Goal: Task Accomplishment & Management: Manage account settings

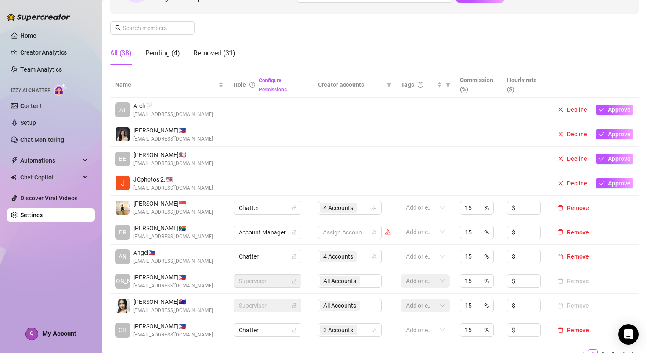
scroll to position [138, 0]
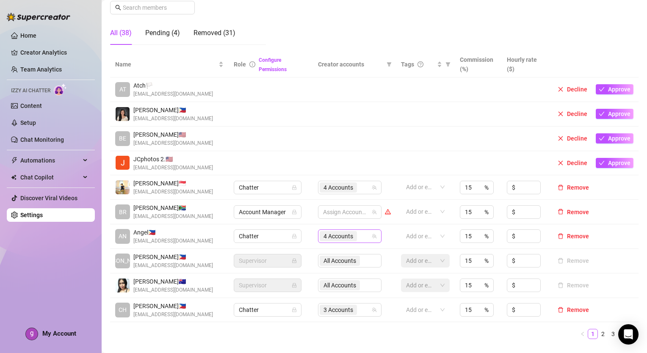
click at [360, 236] on div "4 Accounts" at bounding box center [345, 236] width 51 height 12
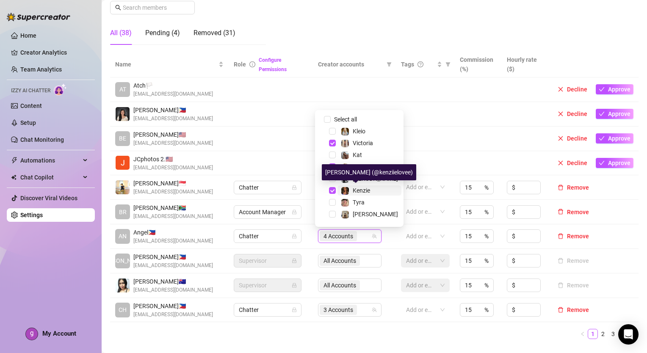
click at [364, 191] on span "Kenzie" at bounding box center [361, 190] width 17 height 7
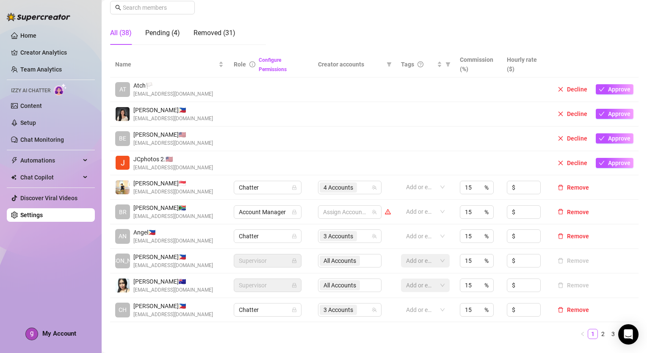
click at [362, 333] on ul "1 2 3 4" at bounding box center [374, 334] width 528 height 10
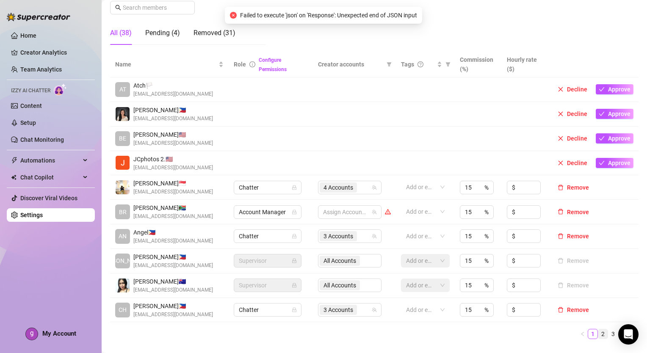
click at [598, 332] on link "2" at bounding box center [602, 333] width 9 height 9
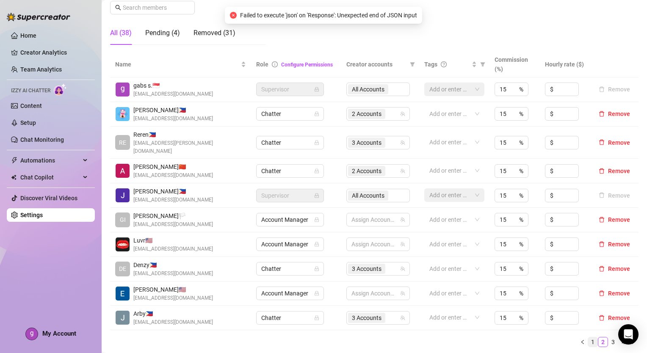
click at [588, 337] on link "1" at bounding box center [592, 341] width 9 height 9
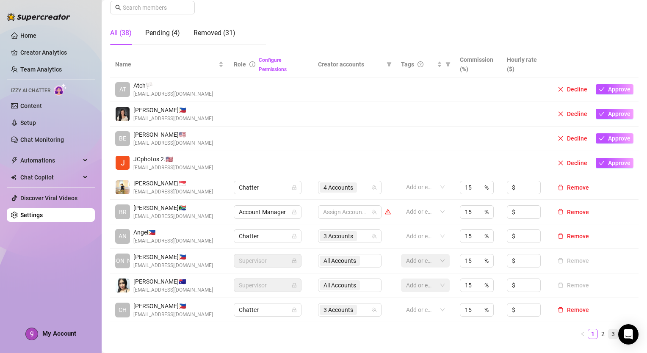
click at [608, 337] on link "3" at bounding box center [612, 333] width 9 height 9
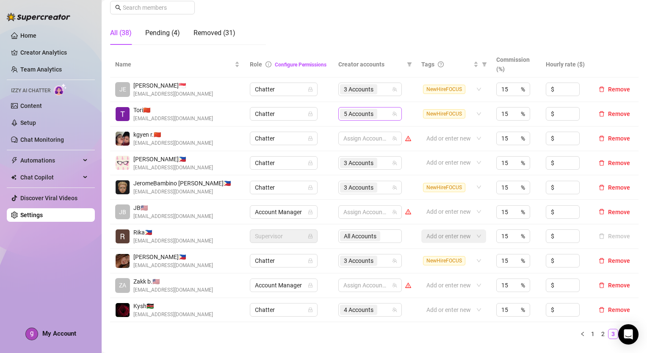
click at [382, 119] on div "5 Accounts" at bounding box center [365, 114] width 51 height 12
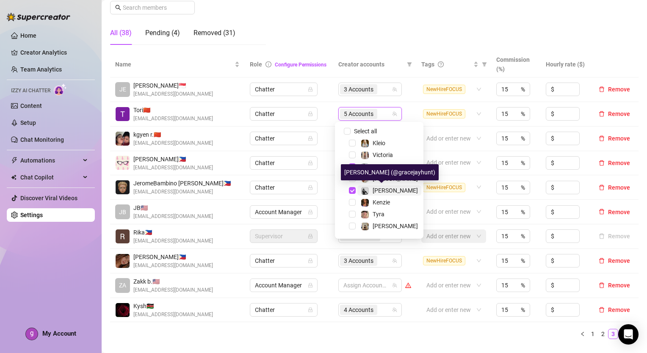
click at [381, 187] on span "[PERSON_NAME]" at bounding box center [395, 190] width 45 height 7
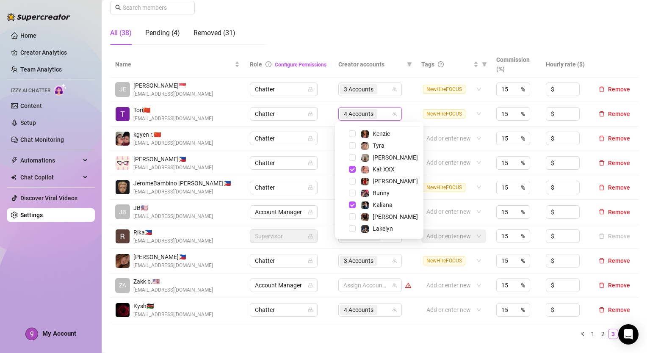
scroll to position [81, 0]
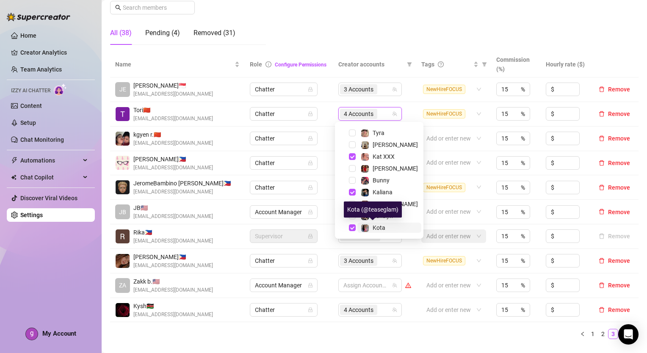
click at [375, 228] on span "Kota" at bounding box center [379, 227] width 13 height 7
click at [386, 332] on ul "1 2 3 4" at bounding box center [374, 334] width 528 height 10
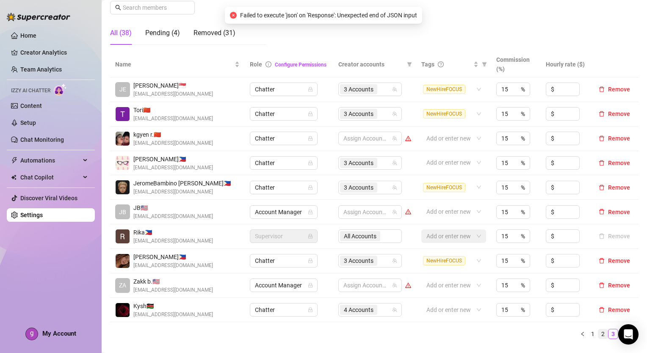
click at [598, 332] on link "2" at bounding box center [602, 333] width 9 height 9
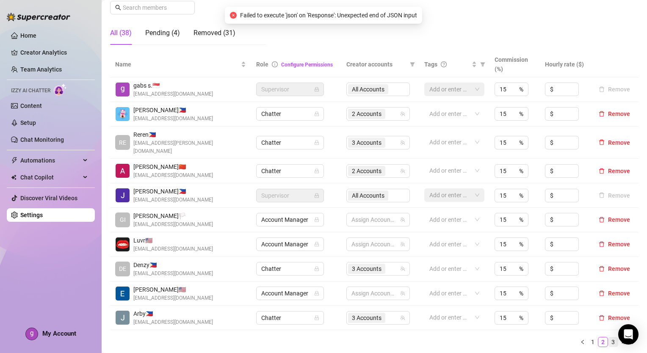
click at [608, 337] on link "3" at bounding box center [612, 341] width 9 height 9
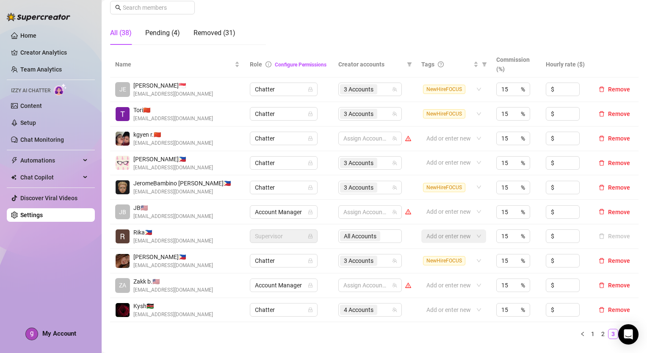
click at [619, 335] on link "4" at bounding box center [623, 333] width 9 height 9
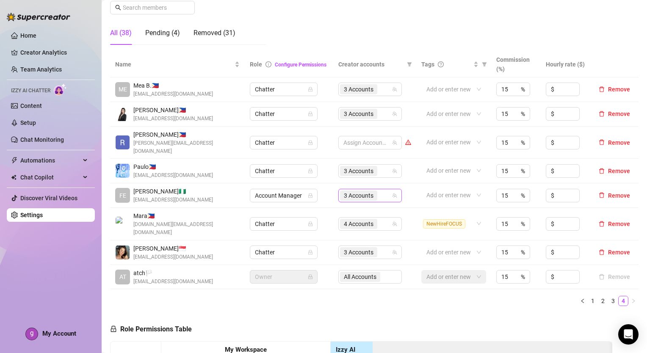
click at [383, 190] on div "3 Accounts" at bounding box center [365, 196] width 51 height 12
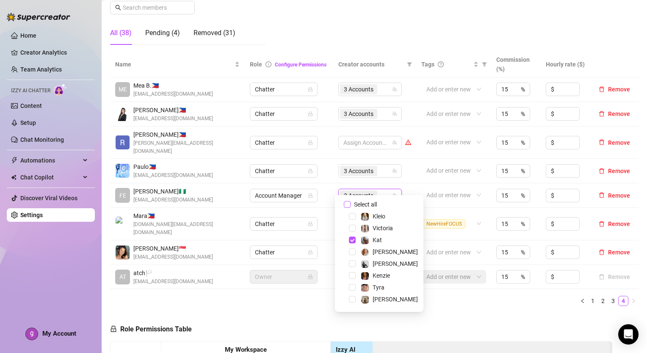
click at [346, 206] on input "Select all" at bounding box center [347, 204] width 7 height 7
checkbox input "false"
click at [352, 275] on span "Select tree node" at bounding box center [352, 275] width 7 height 7
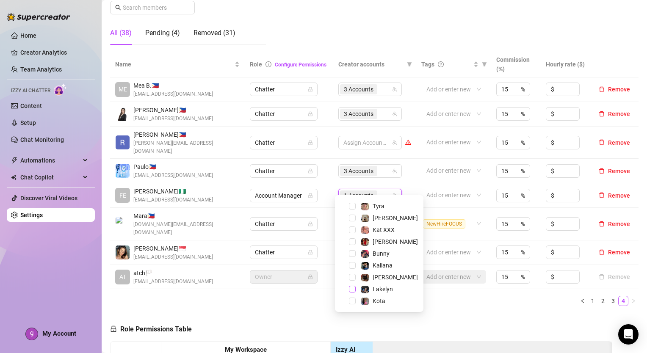
click at [352, 290] on span "Select tree node" at bounding box center [352, 289] width 7 height 7
click at [350, 240] on span "Select tree node" at bounding box center [352, 241] width 7 height 7
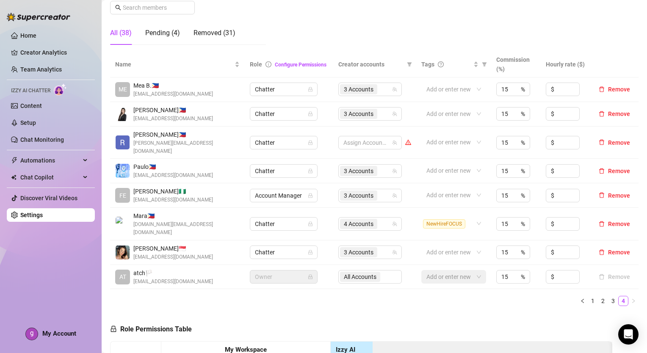
click at [471, 296] on ul "1 2 3 4" at bounding box center [374, 301] width 528 height 10
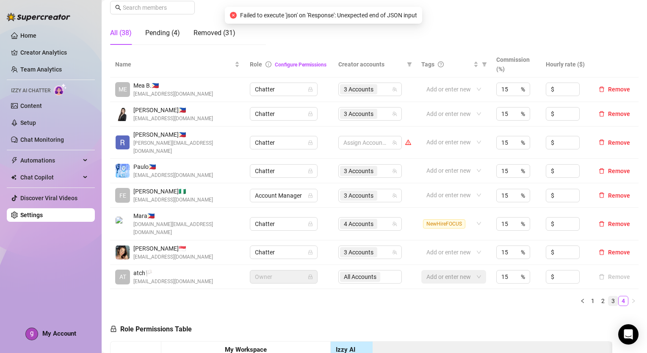
click at [608, 296] on link "3" at bounding box center [612, 300] width 9 height 9
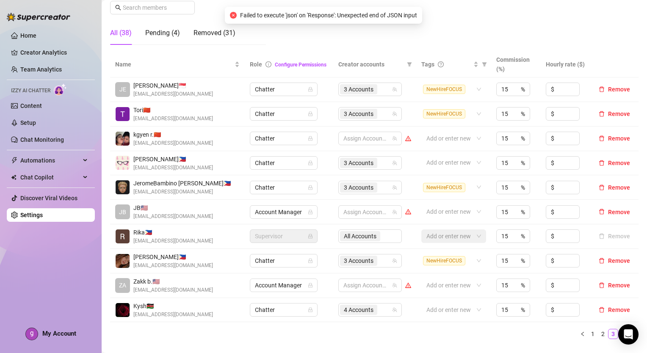
click at [619, 334] on link "4" at bounding box center [623, 333] width 9 height 9
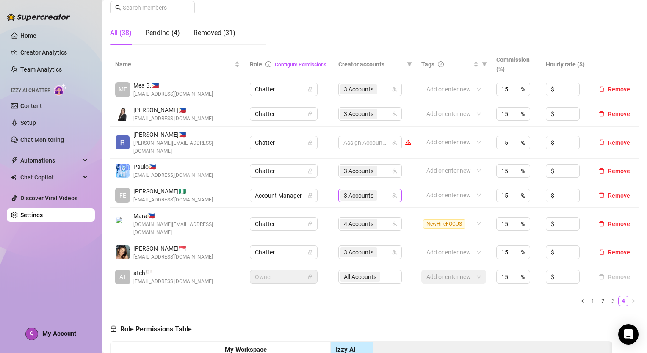
click at [373, 191] on span "3 Accounts" at bounding box center [358, 196] width 37 height 10
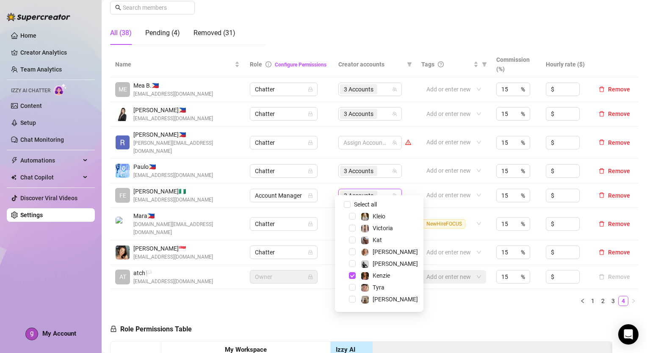
click at [304, 277] on div "Name Role Configure Permissions Creator accounts Tags Commission (%) Hourly rat…" at bounding box center [374, 179] width 528 height 254
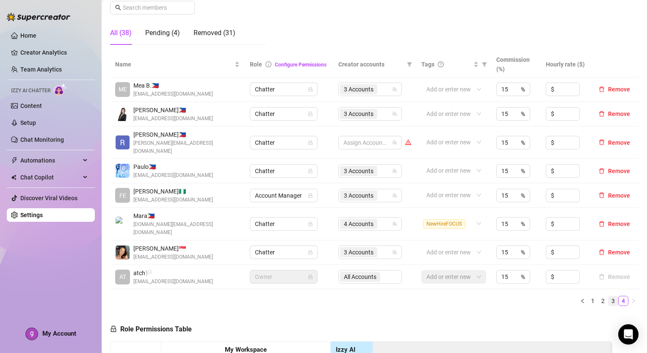
click at [608, 296] on link "3" at bounding box center [612, 300] width 9 height 9
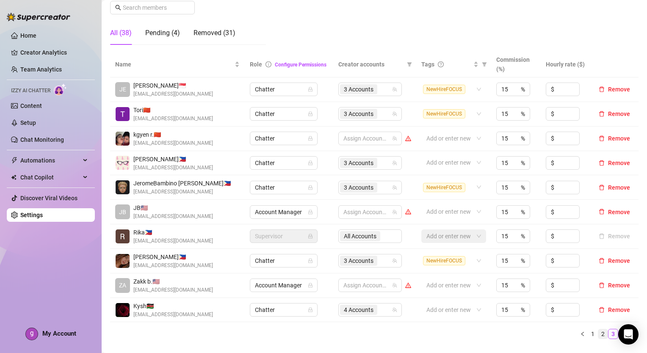
click at [598, 329] on link "2" at bounding box center [602, 333] width 9 height 9
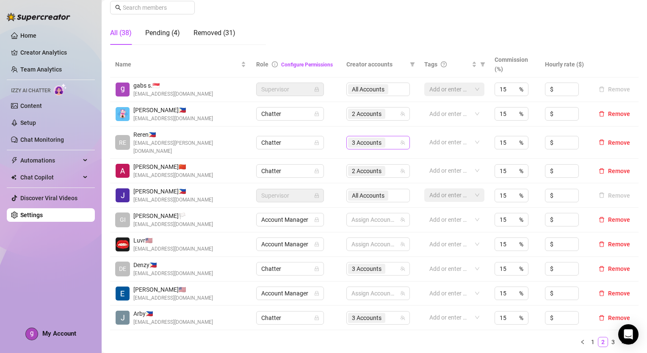
click at [390, 139] on div "3 Accounts" at bounding box center [373, 143] width 51 height 12
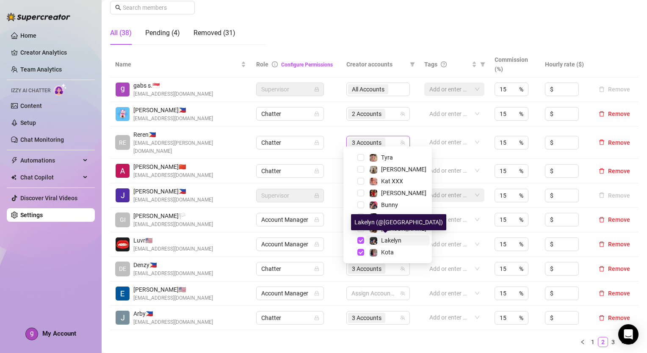
click at [388, 240] on span "Lakelyn" at bounding box center [391, 240] width 20 height 7
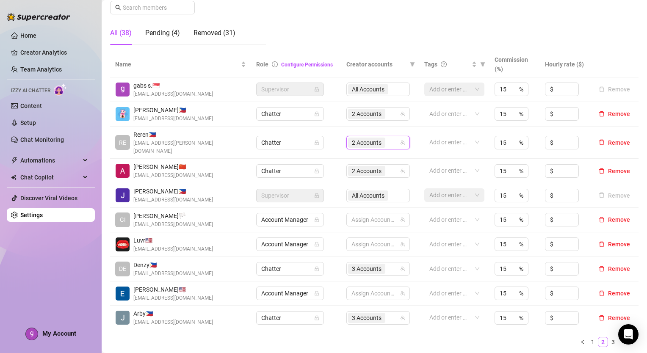
click at [393, 337] on ul "1 2 3 4" at bounding box center [374, 342] width 528 height 10
click at [588, 337] on link "1" at bounding box center [592, 341] width 9 height 9
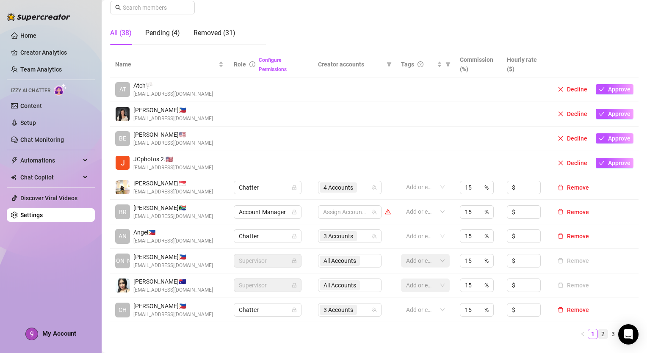
click at [598, 332] on link "2" at bounding box center [602, 333] width 9 height 9
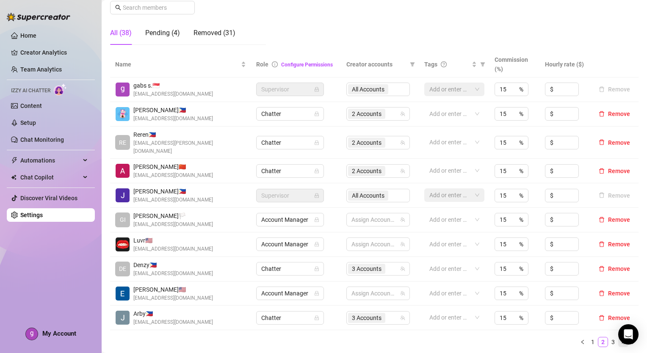
click at [619, 337] on link "4" at bounding box center [623, 341] width 9 height 9
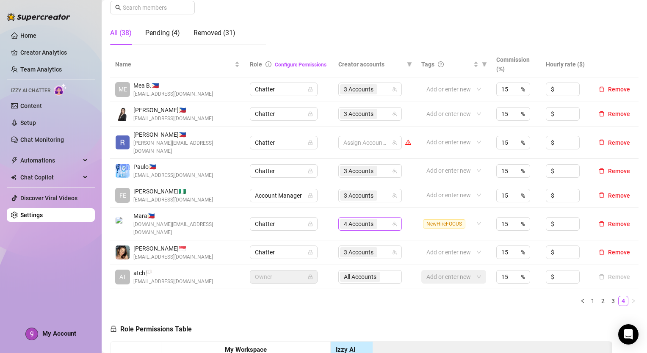
click at [379, 219] on input "search" at bounding box center [380, 224] width 2 height 10
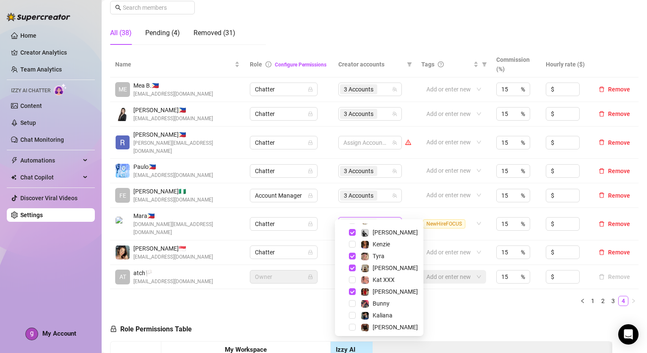
scroll to position [56, 0]
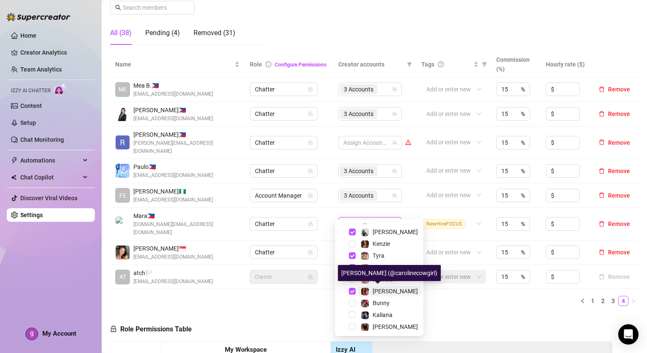
click at [381, 291] on span "[PERSON_NAME]" at bounding box center [395, 291] width 45 height 7
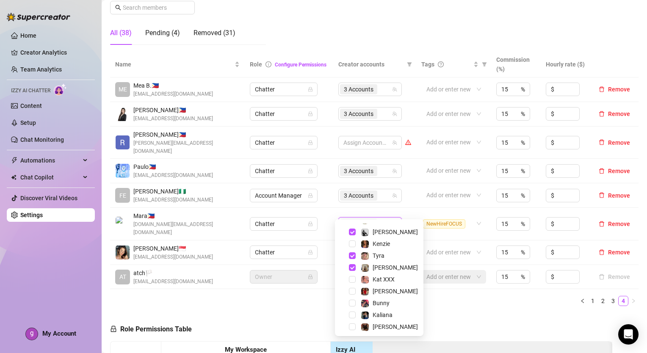
click at [452, 294] on div "Name Role Configure Permissions Creator accounts Tags Commission (%) Hourly rat…" at bounding box center [374, 182] width 528 height 261
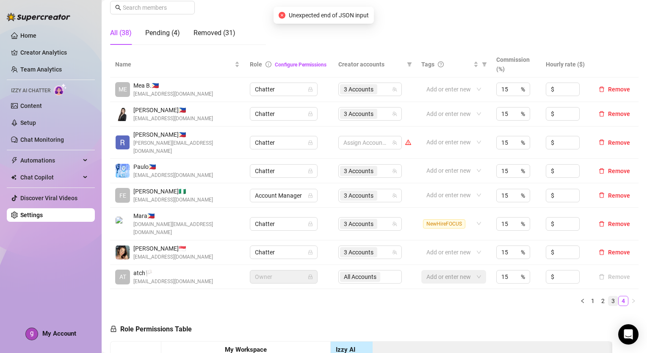
click at [608, 296] on link "3" at bounding box center [612, 300] width 9 height 9
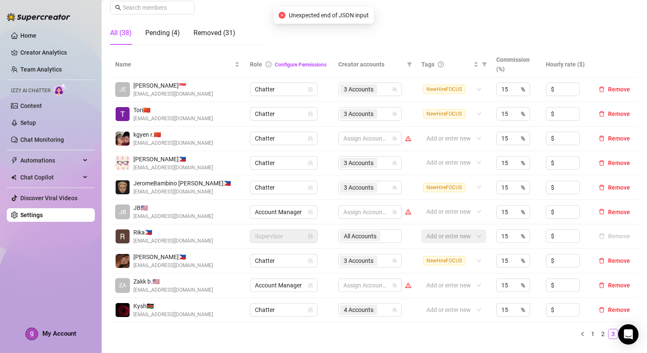
click at [619, 335] on link "4" at bounding box center [623, 333] width 9 height 9
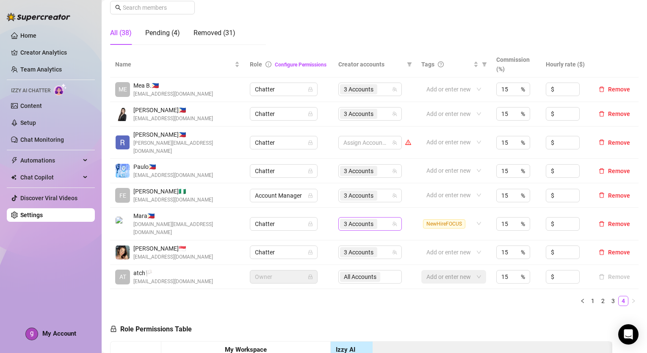
click at [379, 219] on input "search" at bounding box center [380, 224] width 2 height 10
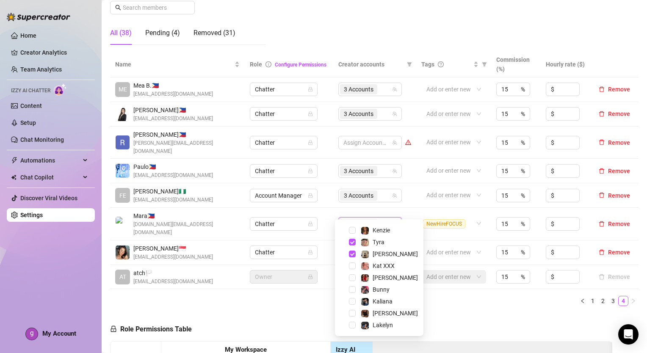
scroll to position [71, 0]
